Goal: Task Accomplishment & Management: Use online tool/utility

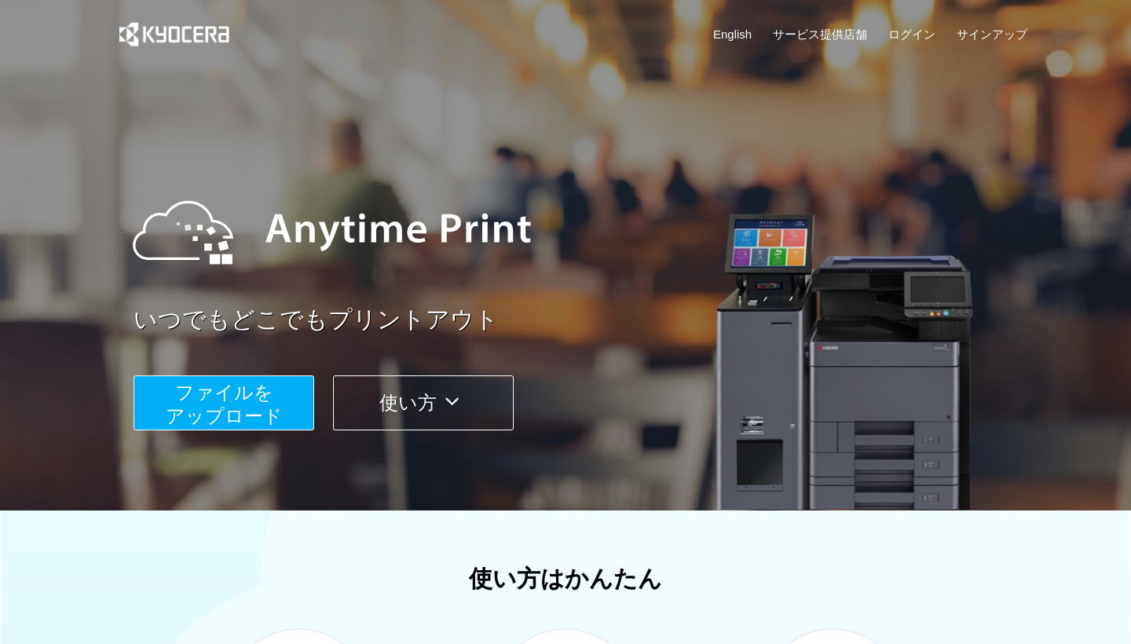
click at [238, 400] on span "ファイルを ​​アップロード" at bounding box center [224, 404] width 117 height 45
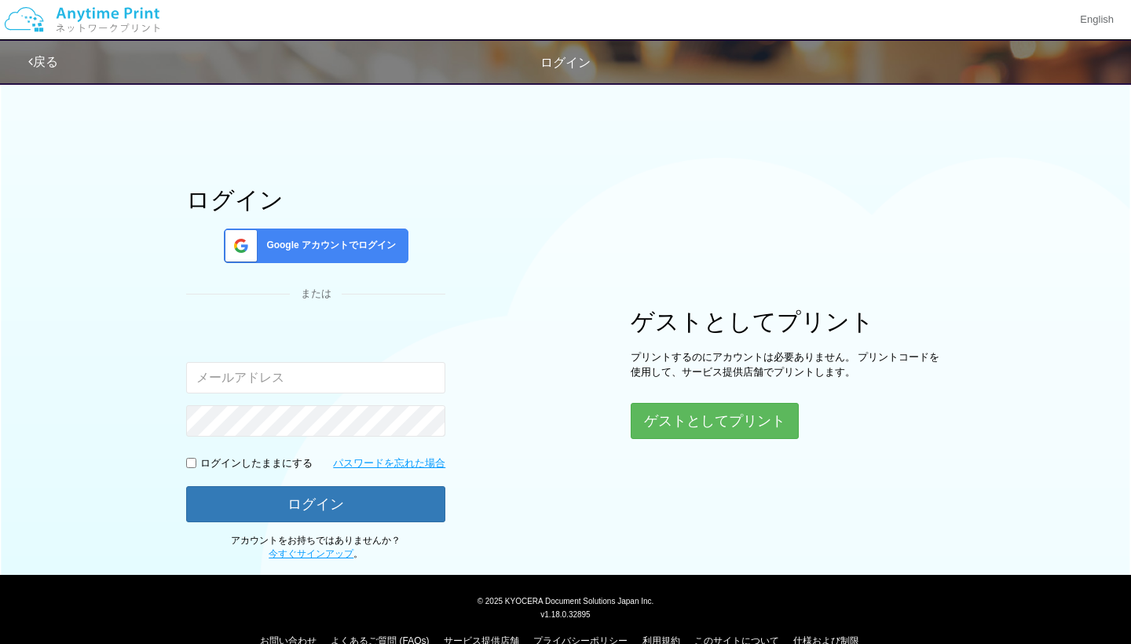
type input "7"
click at [669, 418] on button "ゲストとしてプリント" at bounding box center [715, 421] width 168 height 36
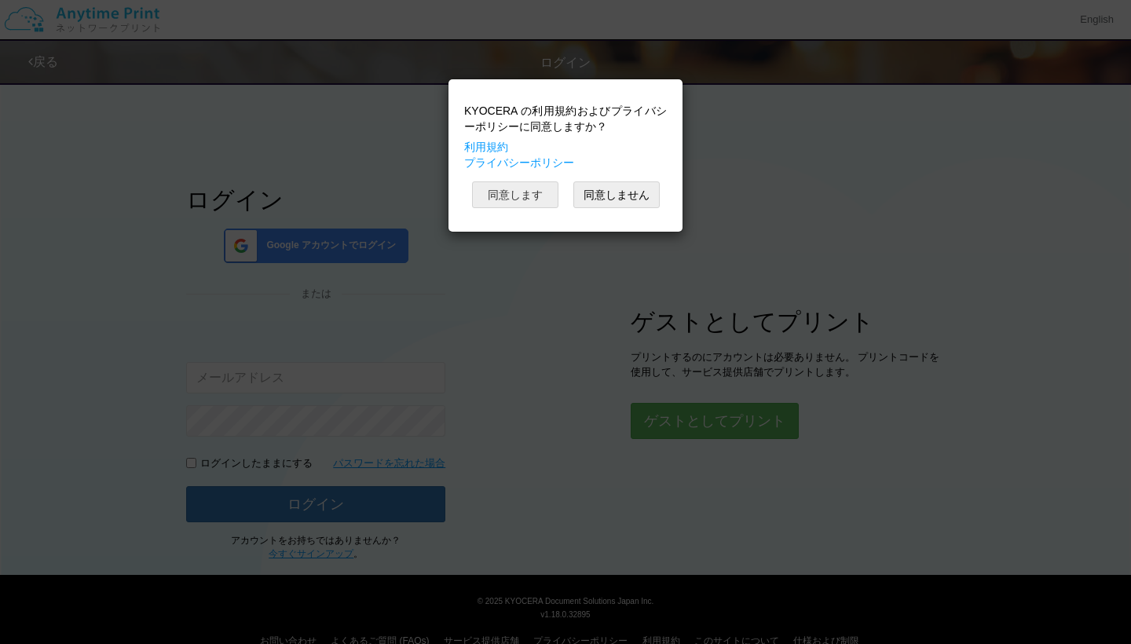
click at [515, 187] on button "同意します" at bounding box center [515, 194] width 86 height 27
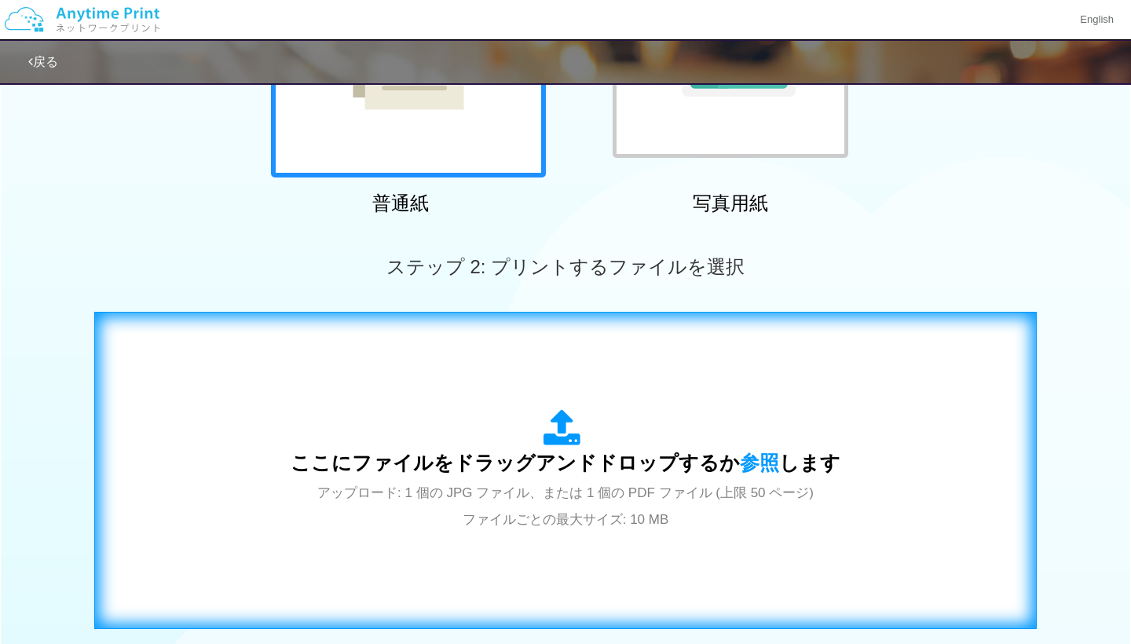
scroll to position [309, 0]
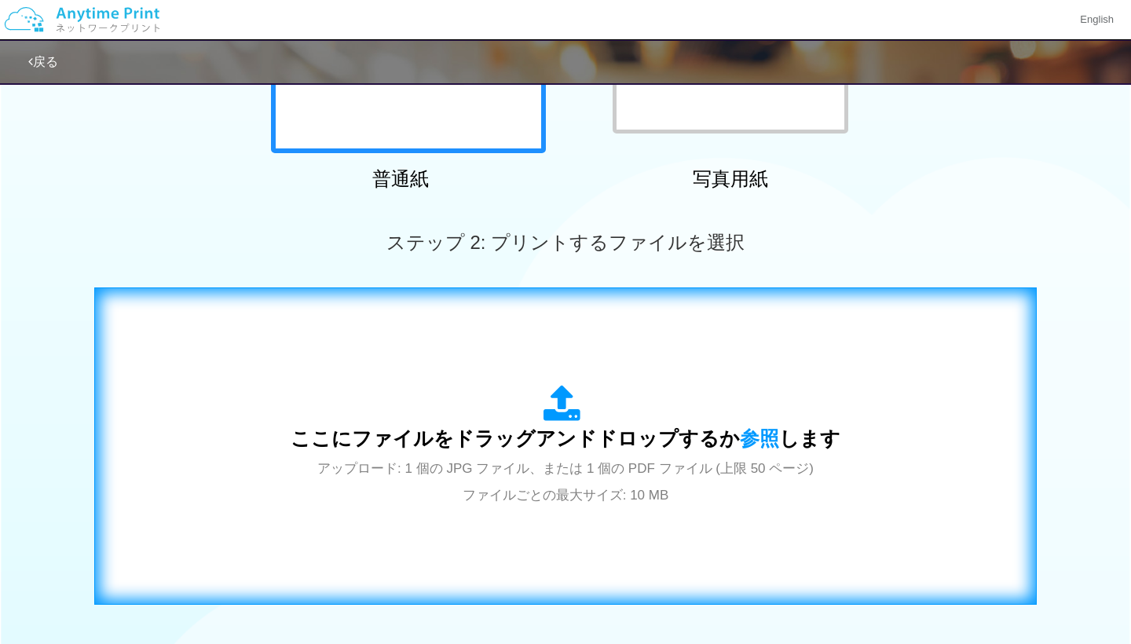
click at [751, 449] on div "ここにファイルをドラッグアンドドロップするか 参照 します アップロード: 1 個の JPG ファイル、または 1 個の PDF ファイル (上限 50 ペー…" at bounding box center [566, 446] width 550 height 123
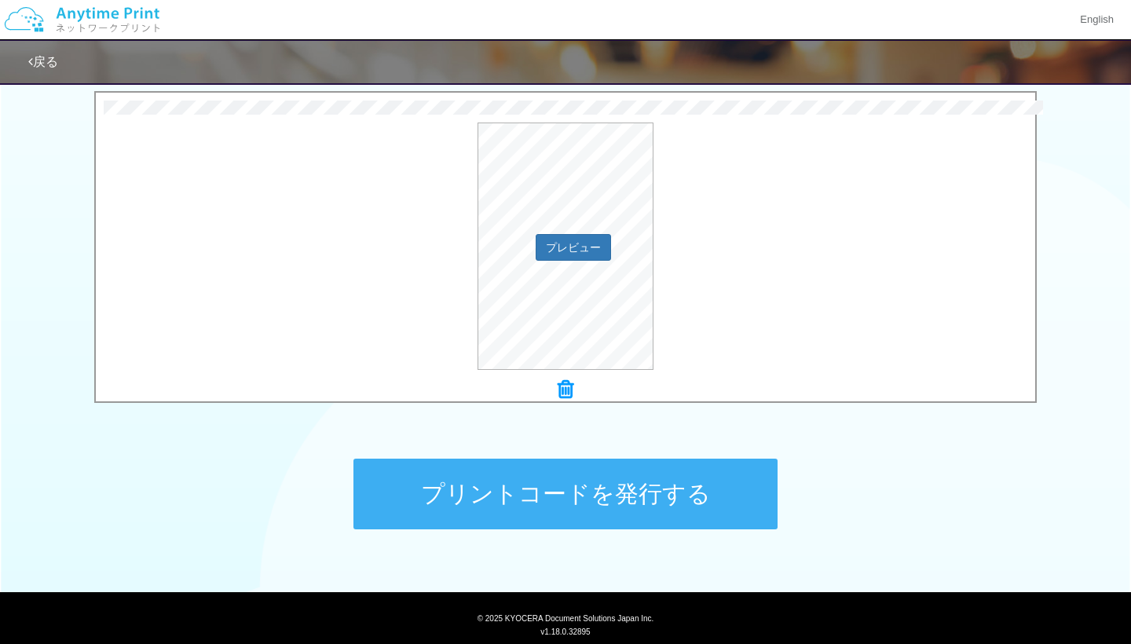
scroll to position [523, 0]
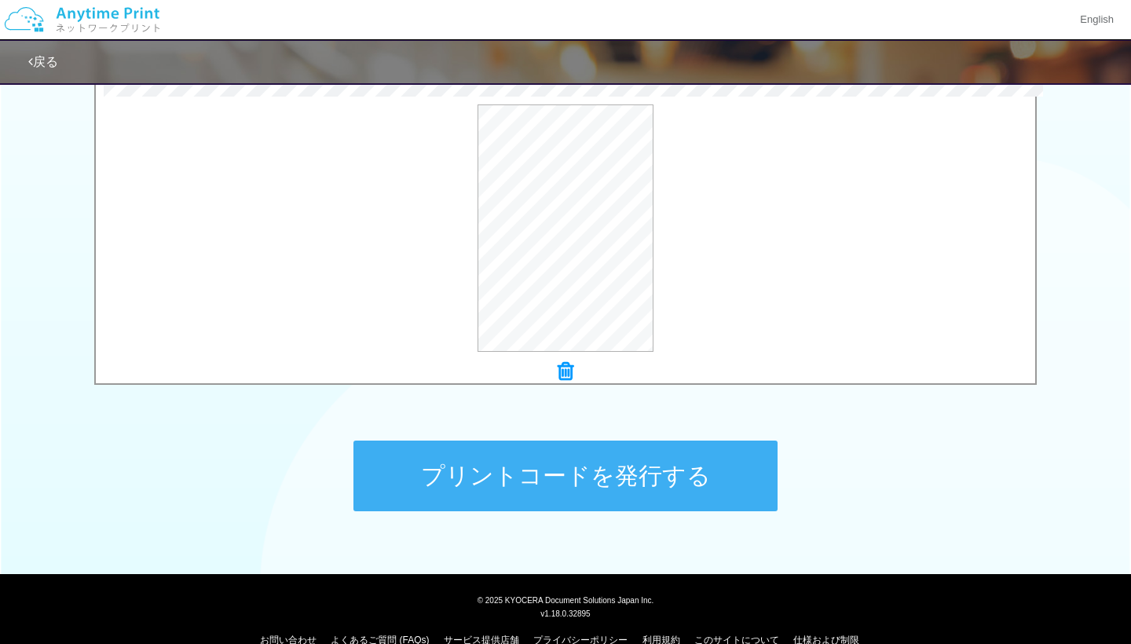
click at [603, 473] on button "プリントコードを発行する" at bounding box center [566, 476] width 424 height 71
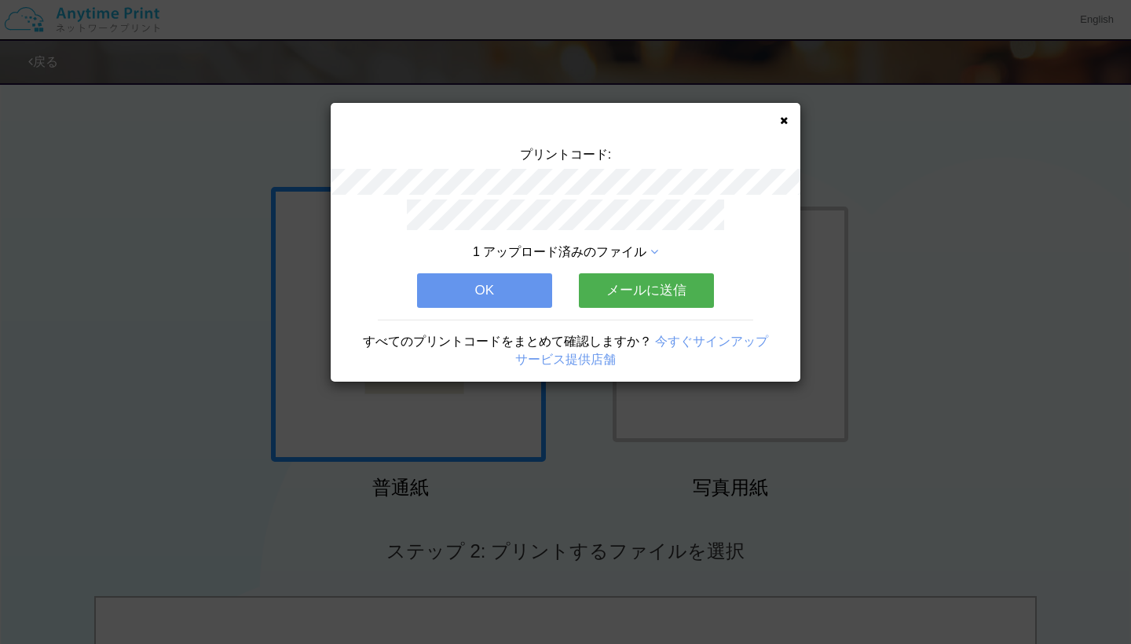
click at [483, 282] on button "OK" at bounding box center [484, 290] width 135 height 35
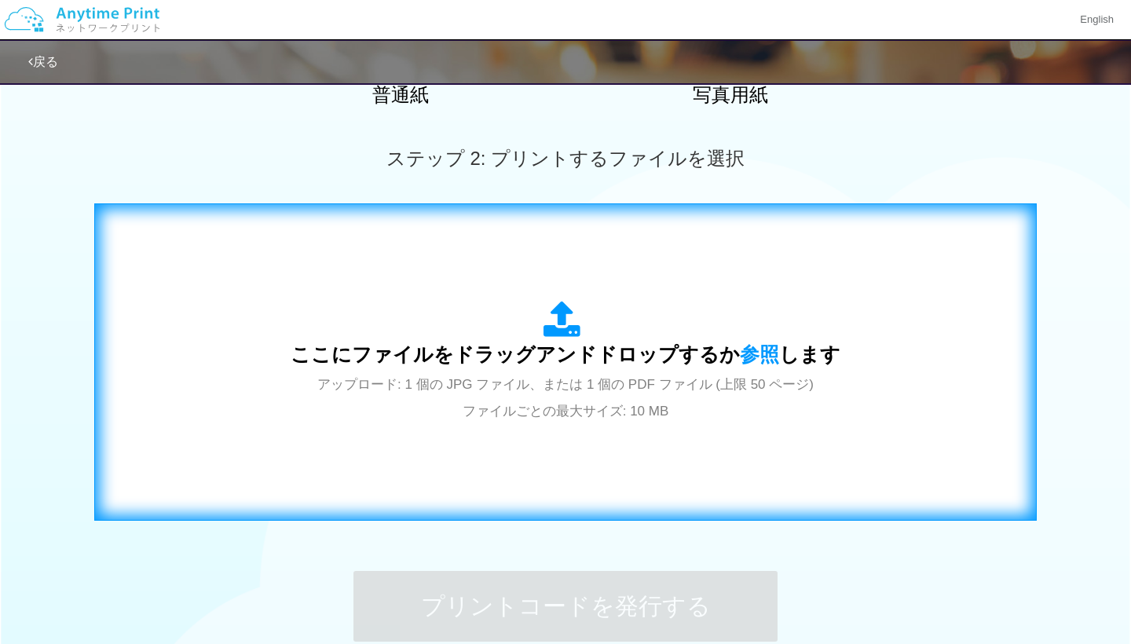
scroll to position [395, 0]
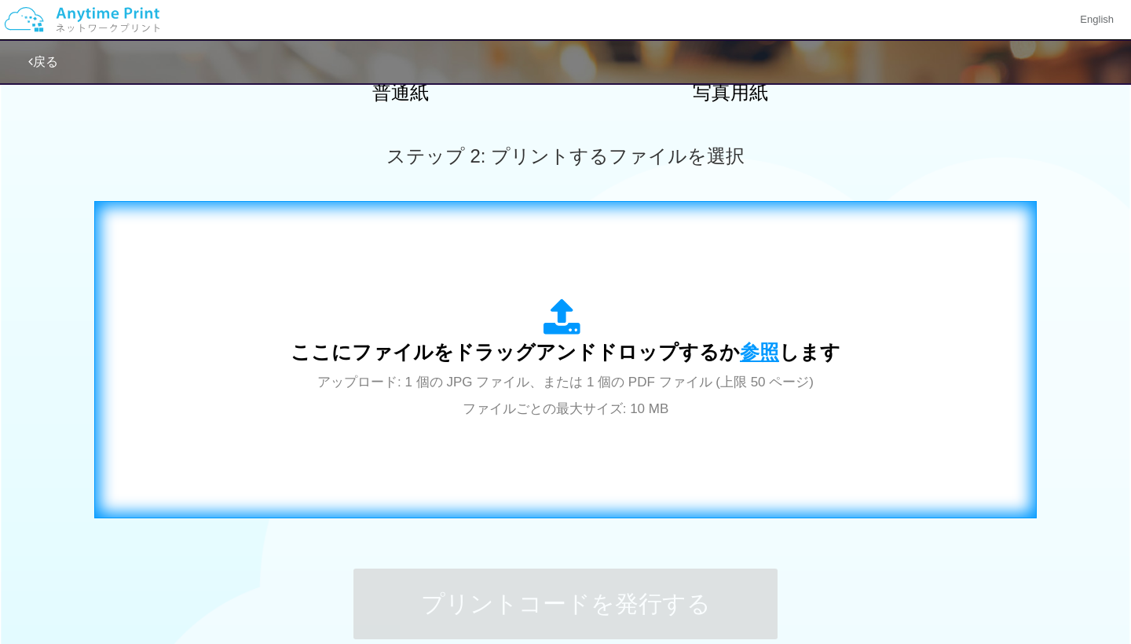
click at [740, 354] on span "参照" at bounding box center [759, 352] width 39 height 22
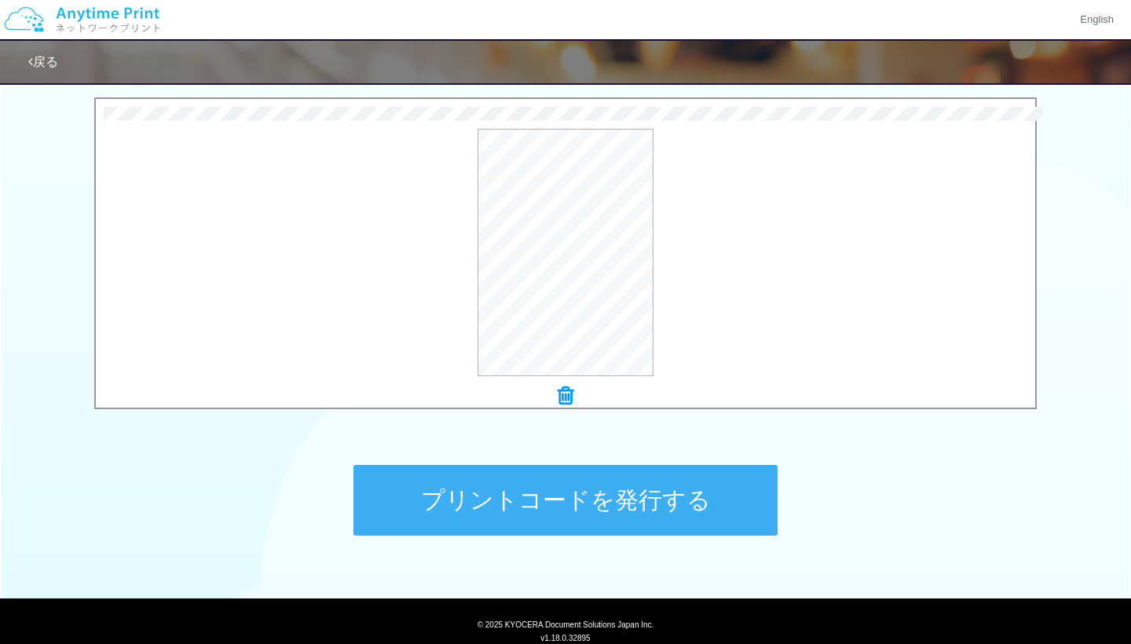
scroll to position [508, 0]
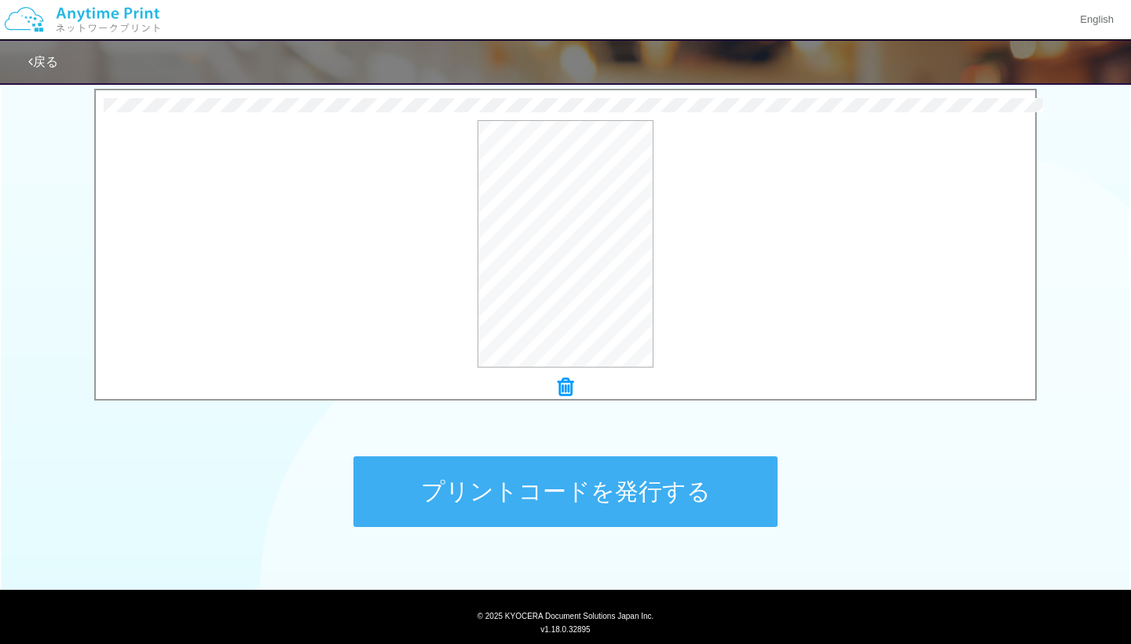
click at [611, 516] on button "プリントコードを発行する" at bounding box center [566, 491] width 424 height 71
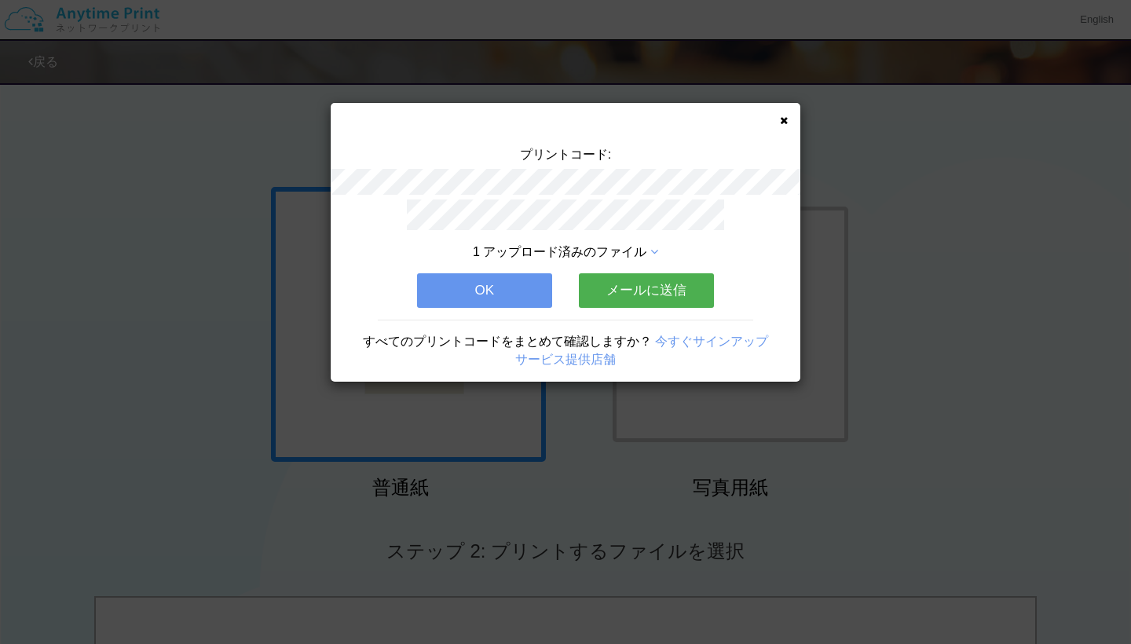
click at [447, 288] on button "OK" at bounding box center [484, 290] width 135 height 35
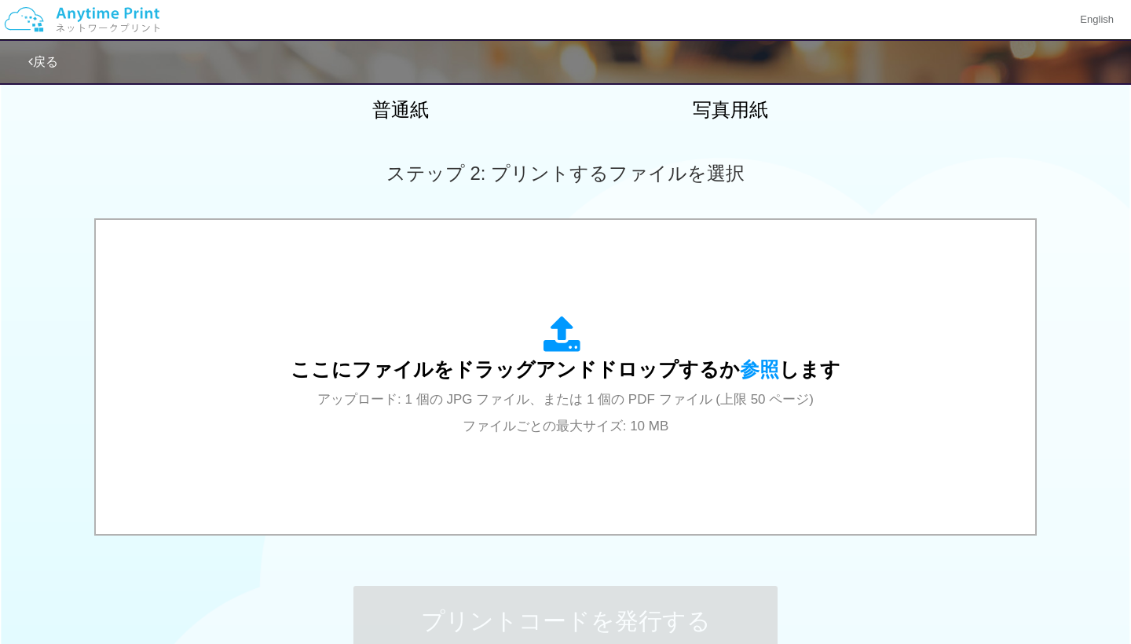
scroll to position [401, 0]
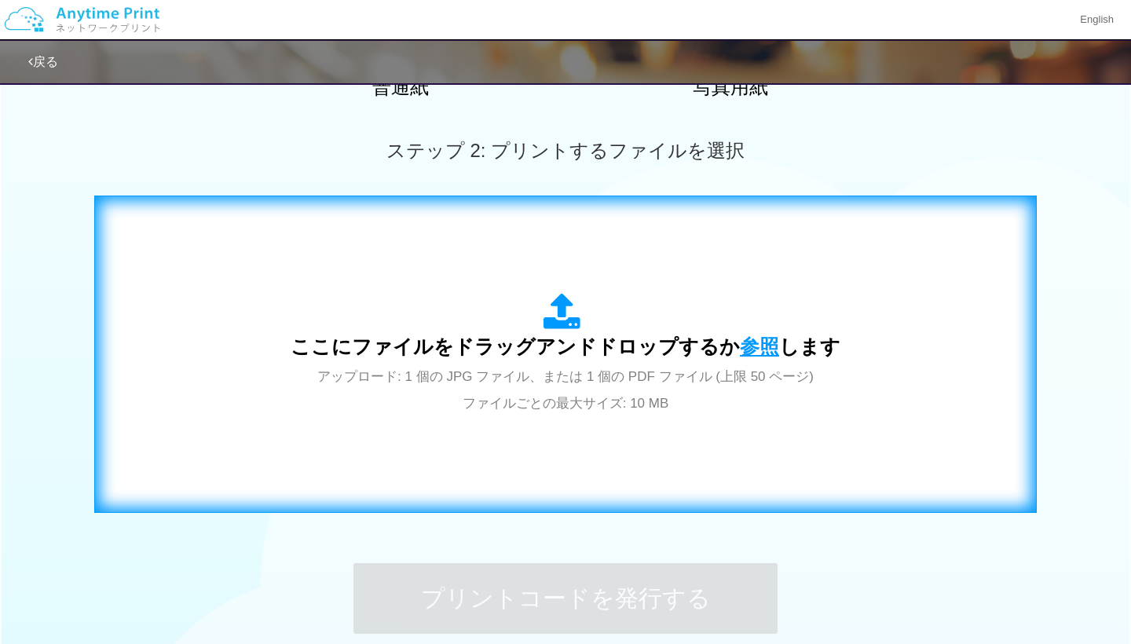
click at [760, 343] on span "参照" at bounding box center [759, 346] width 39 height 22
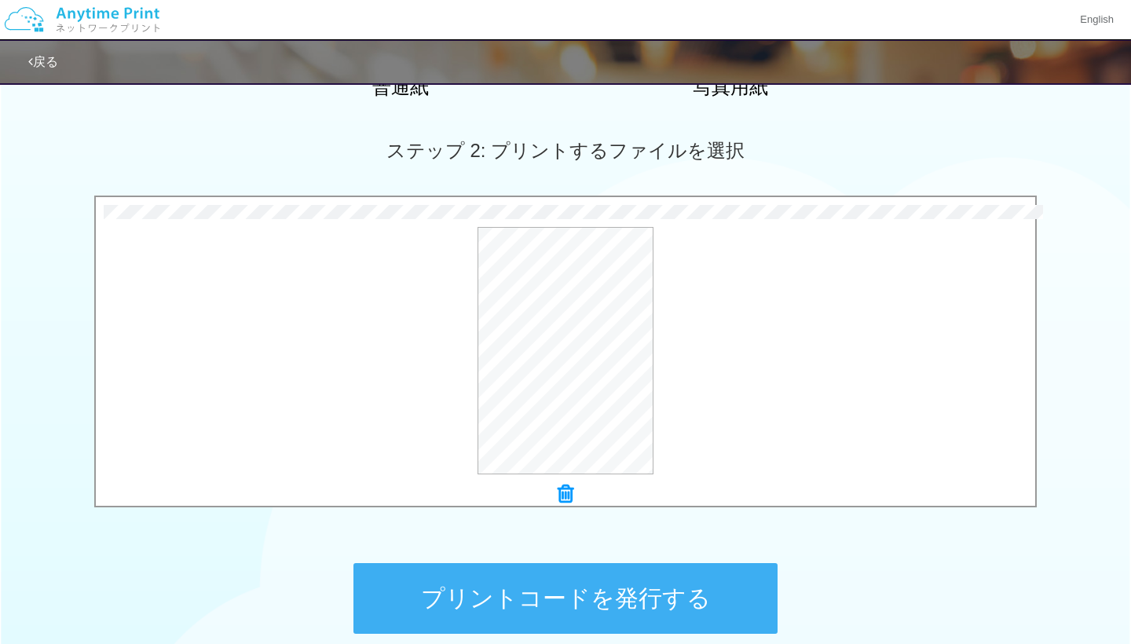
click at [625, 595] on button "プリントコードを発行する" at bounding box center [566, 598] width 424 height 71
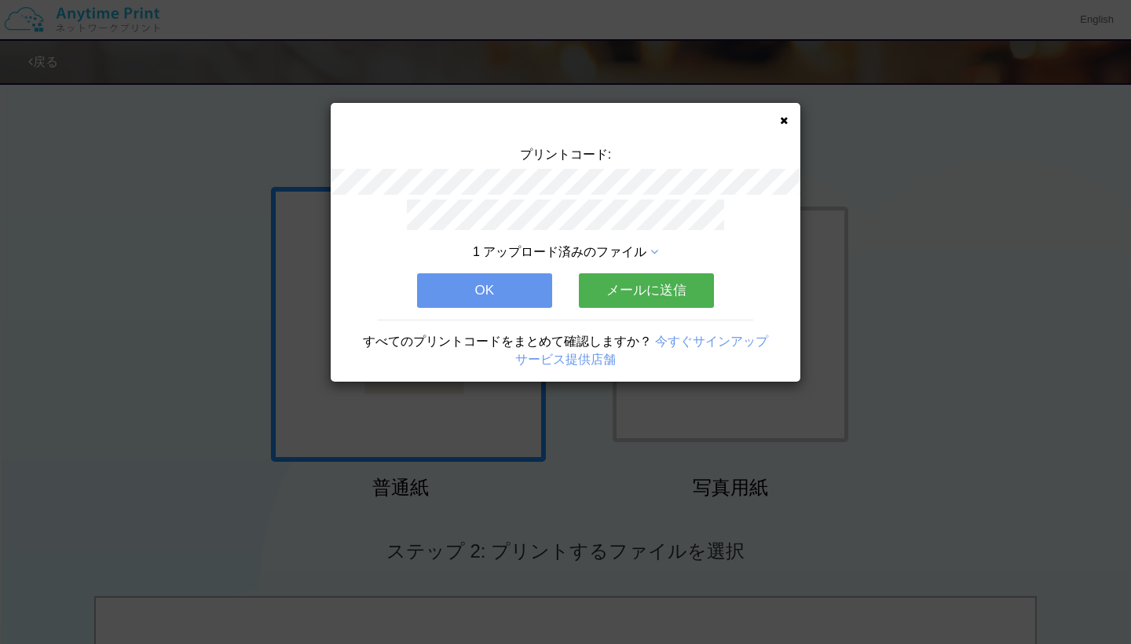
click at [477, 292] on button "OK" at bounding box center [484, 290] width 135 height 35
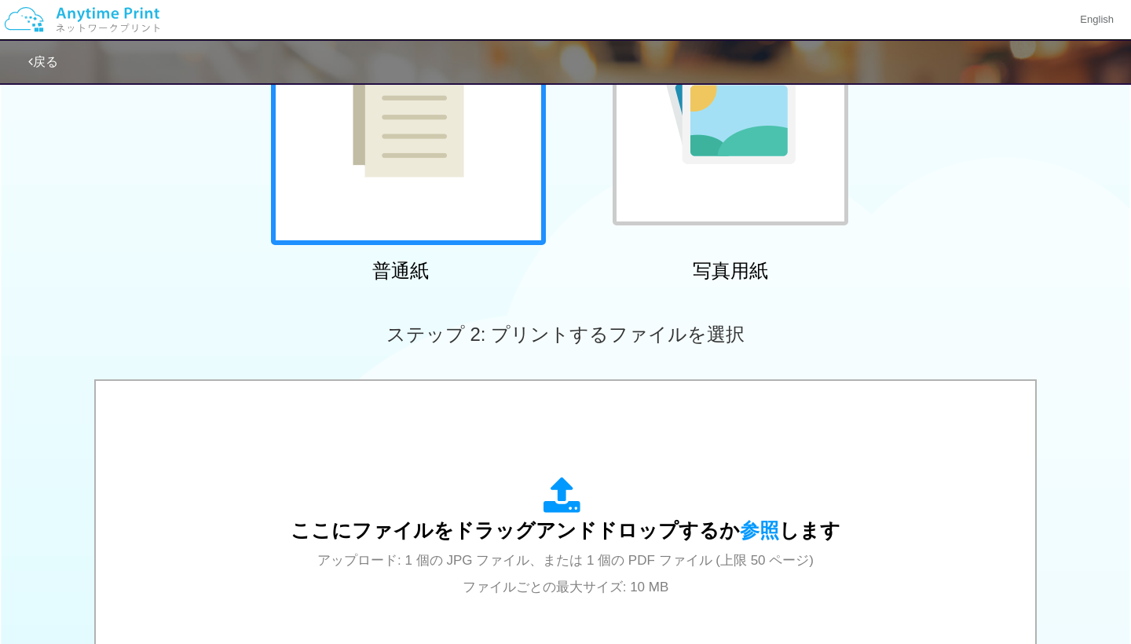
scroll to position [296, 0]
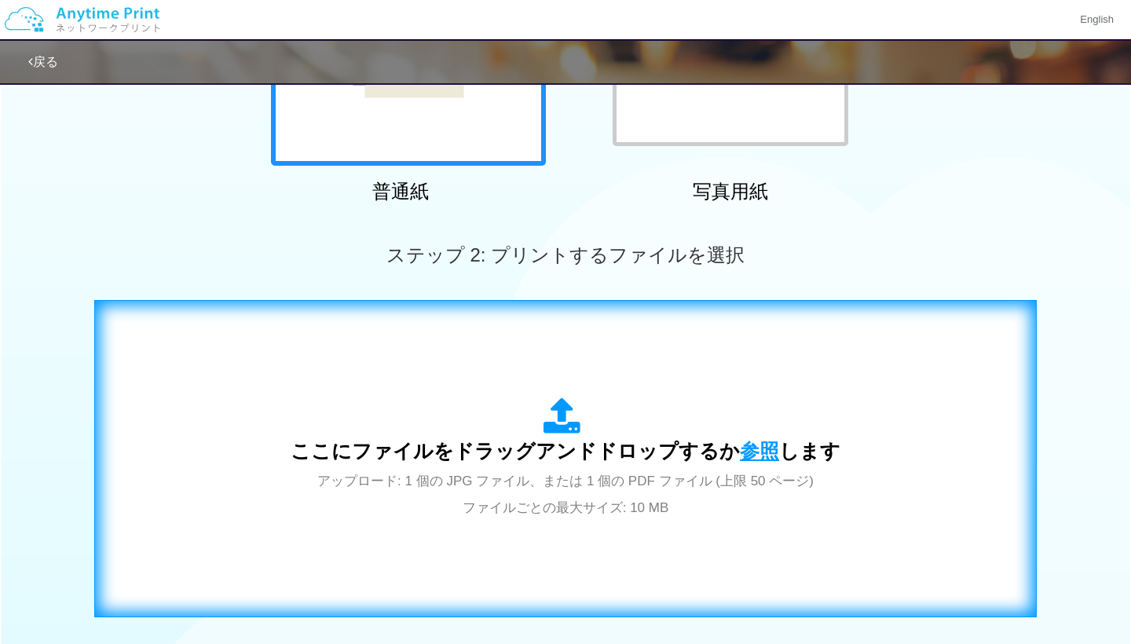
click at [764, 449] on span "参照" at bounding box center [759, 451] width 39 height 22
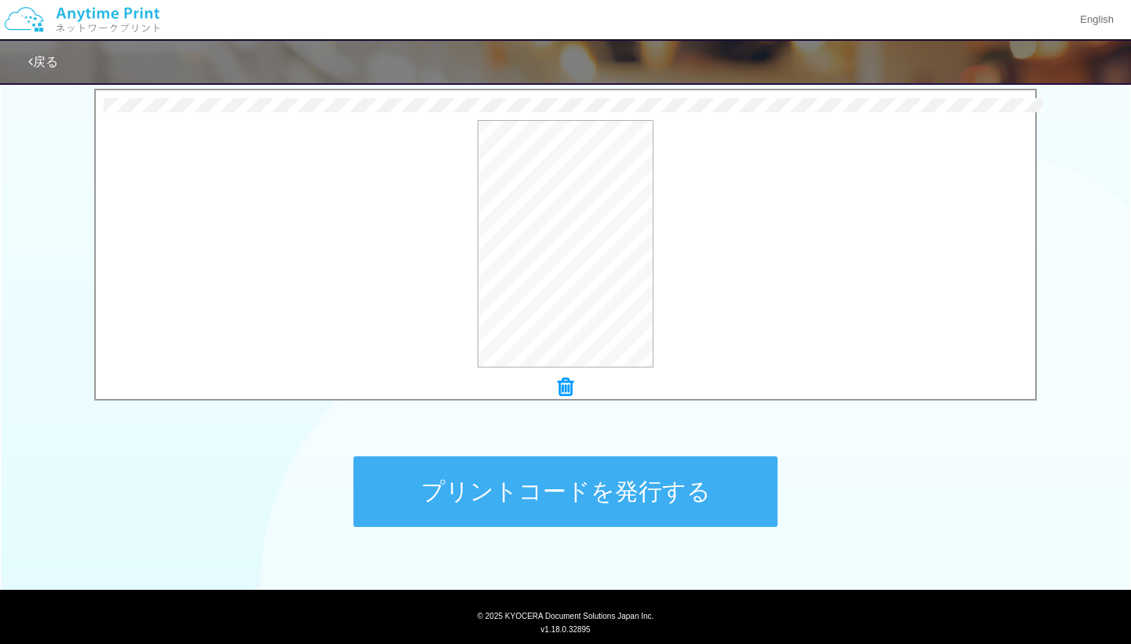
scroll to position [507, 0]
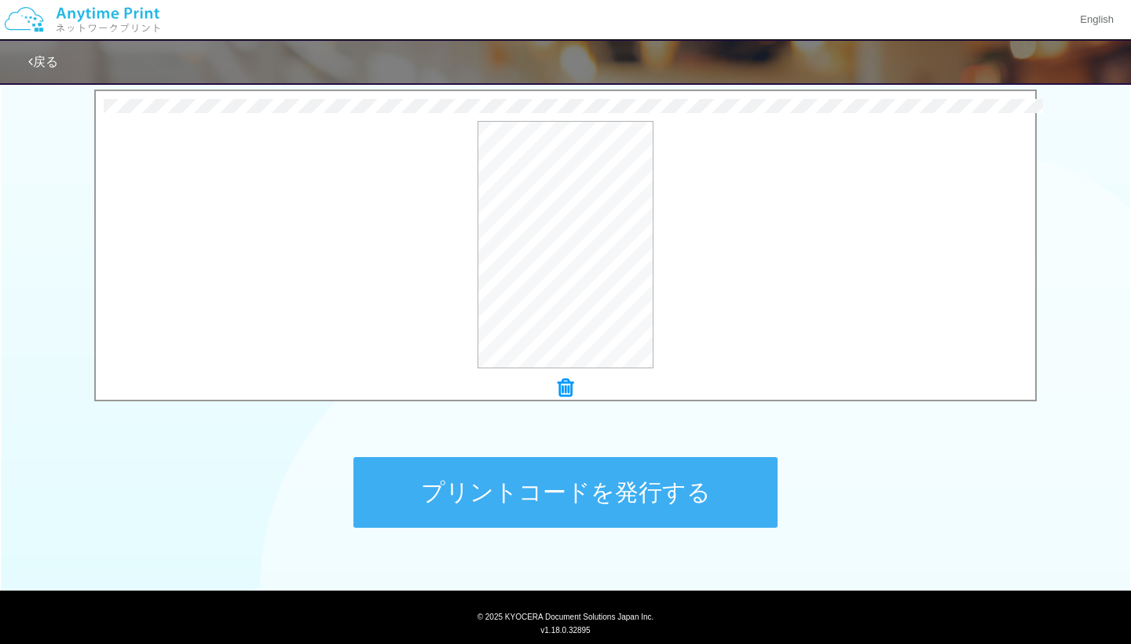
click at [588, 472] on button "プリントコードを発行する" at bounding box center [566, 492] width 424 height 71
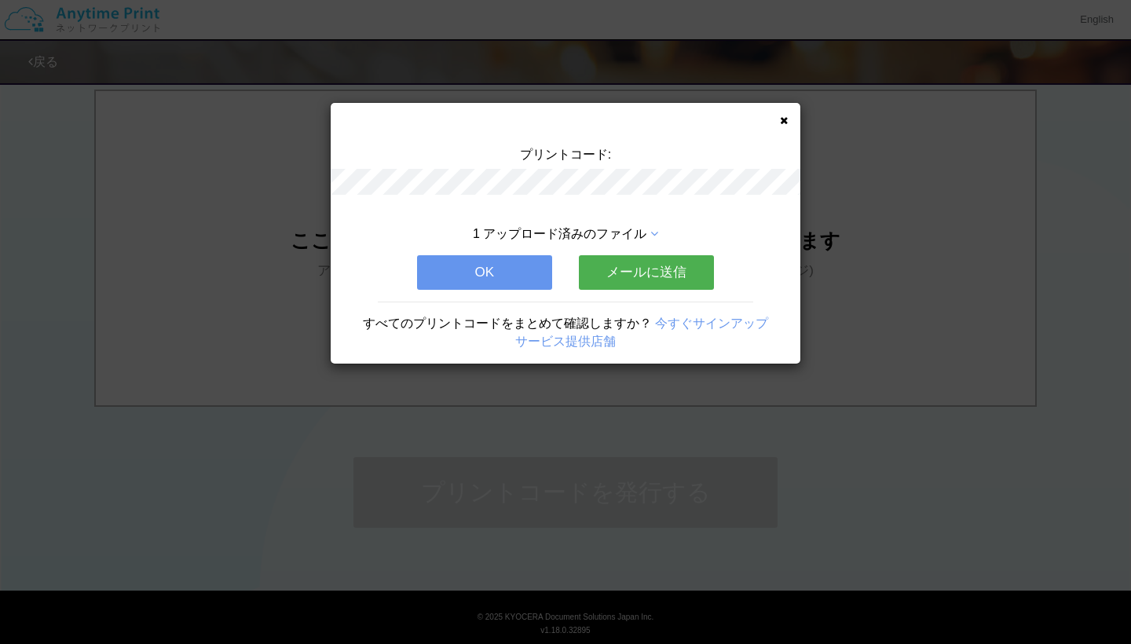
scroll to position [0, 0]
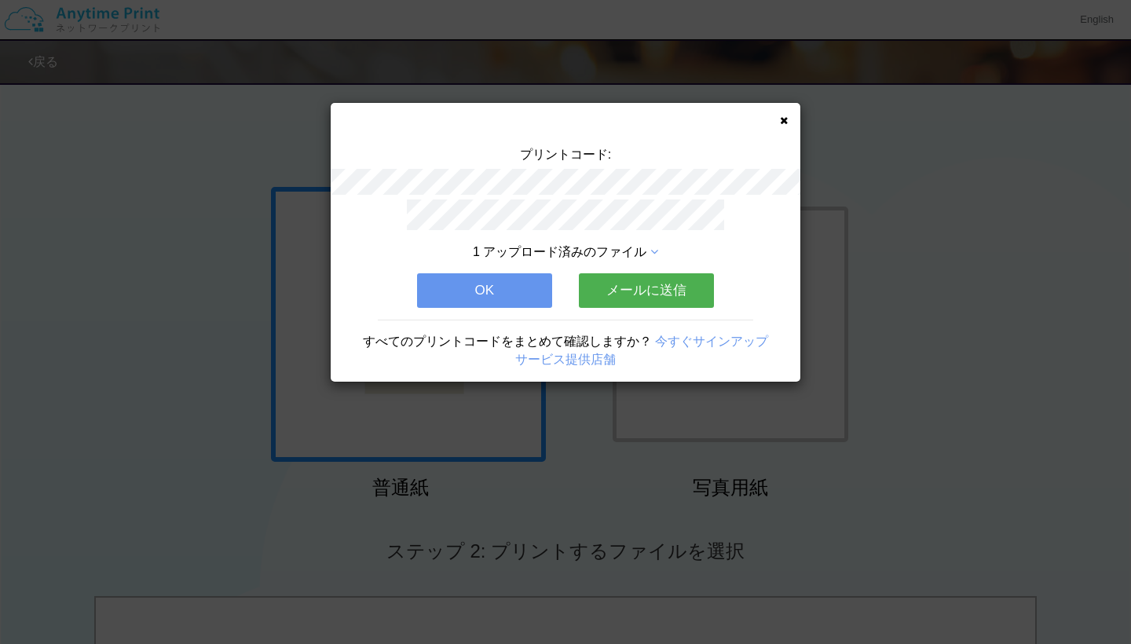
click at [524, 288] on button "OK" at bounding box center [484, 290] width 135 height 35
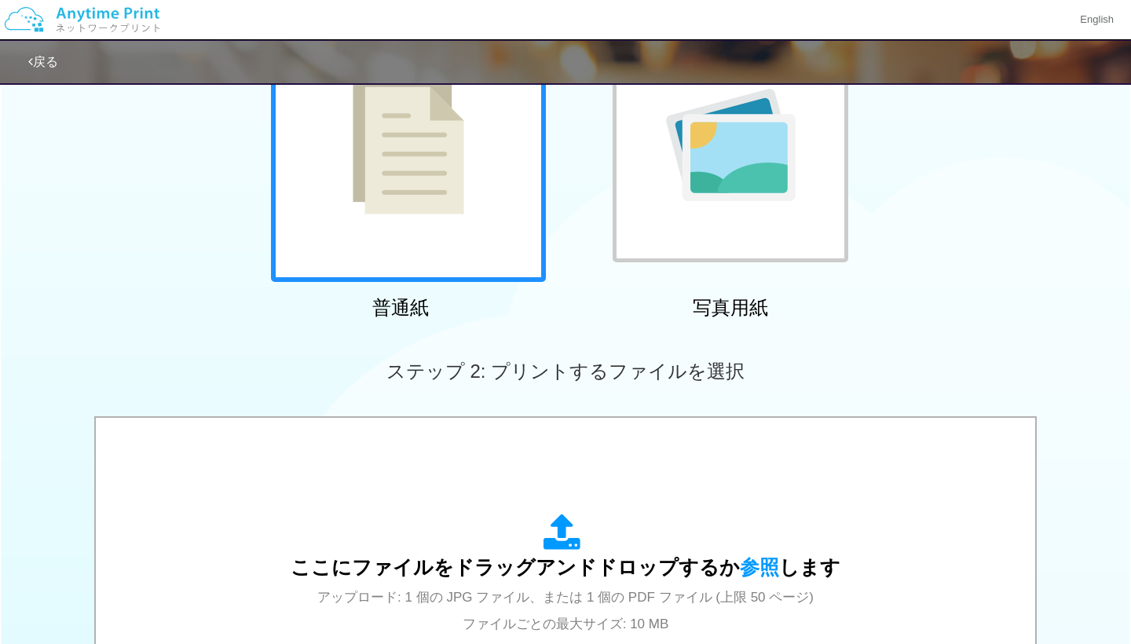
scroll to position [185, 0]
